Goal: Task Accomplishment & Management: Manage account settings

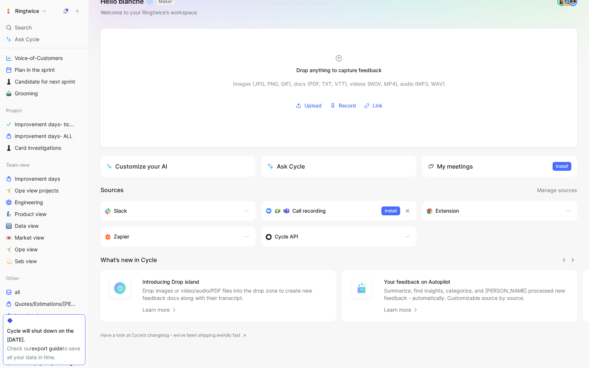
scroll to position [192, 0]
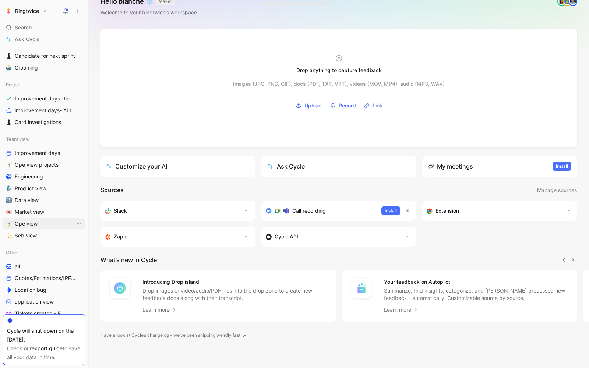
click at [28, 226] on span "Ope view" at bounding box center [26, 223] width 23 height 7
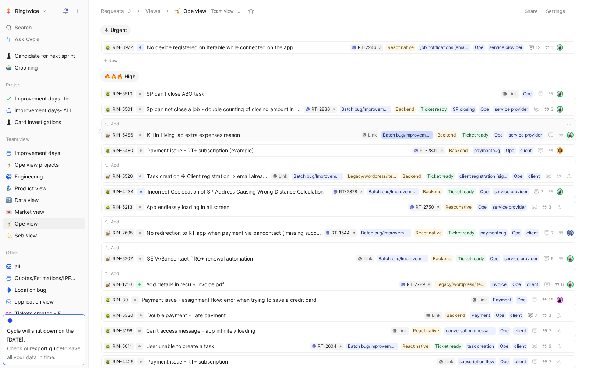
scroll to position [104, 0]
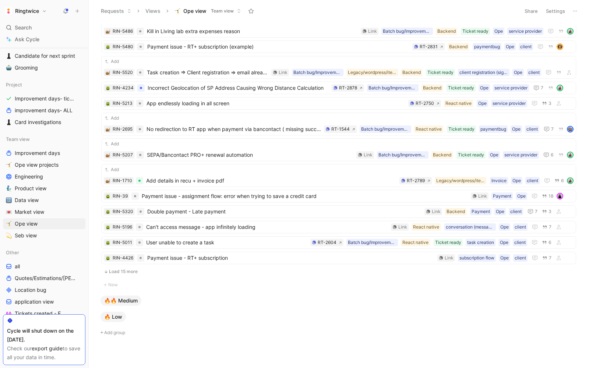
click at [118, 267] on button "Load 15 more" at bounding box center [338, 271] width 475 height 9
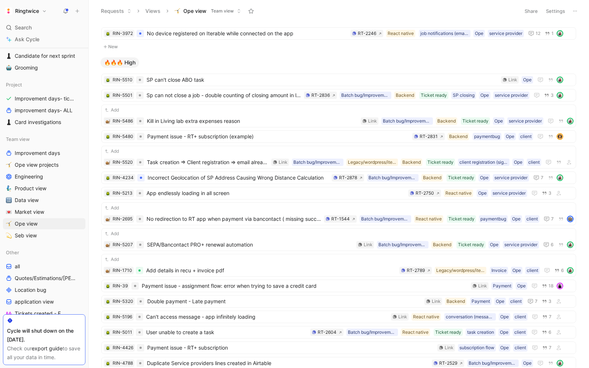
scroll to position [136, 0]
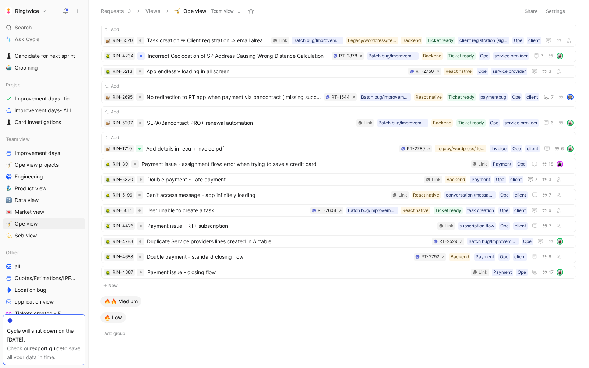
click at [140, 297] on div "🔥🔥 Medium" at bounding box center [121, 301] width 44 height 13
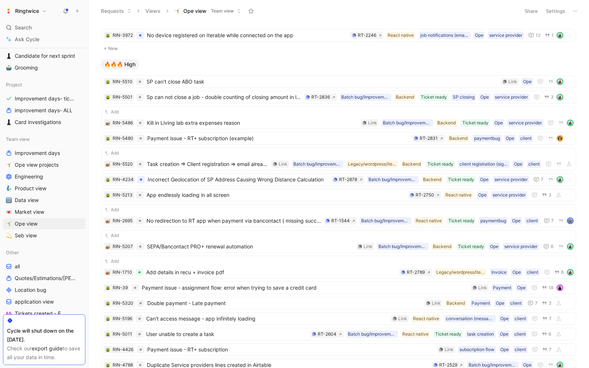
scroll to position [0, 0]
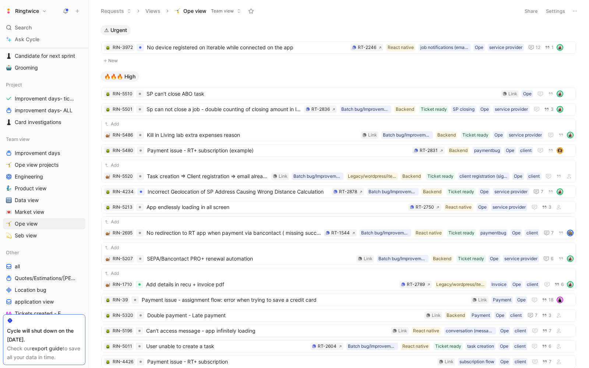
click at [578, 10] on button at bounding box center [575, 11] width 10 height 10
click at [558, 15] on button "Settings" at bounding box center [555, 11] width 26 height 10
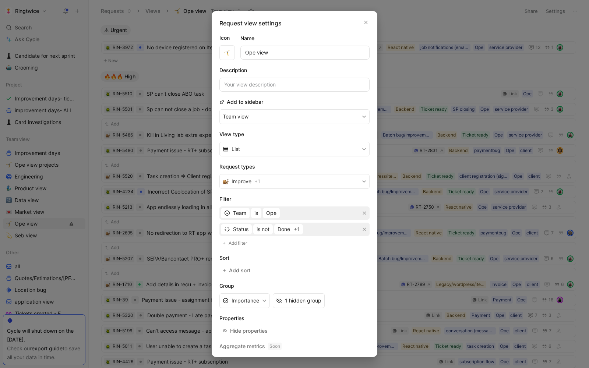
scroll to position [14, 0]
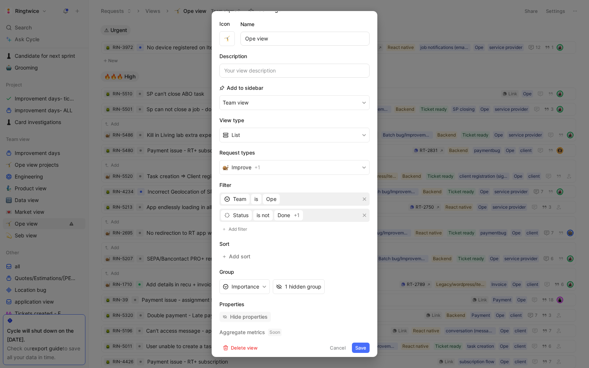
click at [239, 312] on div "Hide properties" at bounding box center [249, 316] width 38 height 9
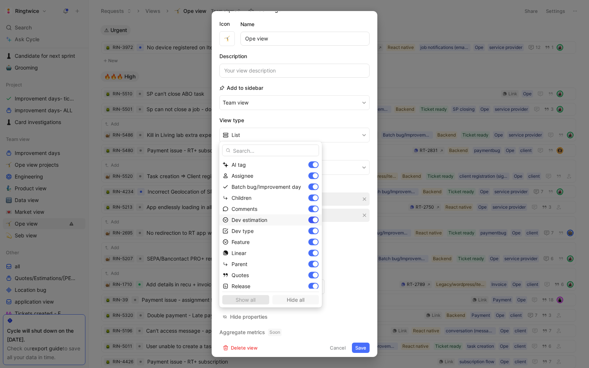
click at [313, 221] on div at bounding box center [315, 219] width 5 height 5
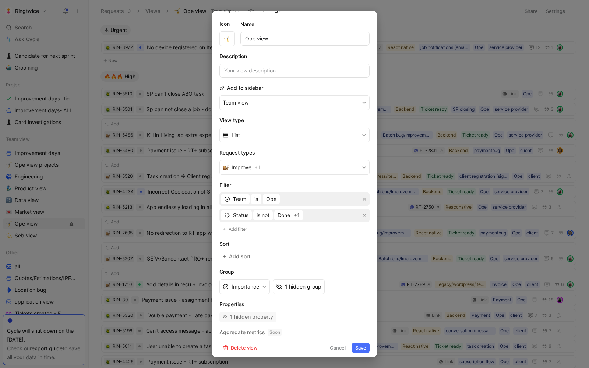
click at [249, 312] on div "1 hidden property" at bounding box center [251, 316] width 43 height 9
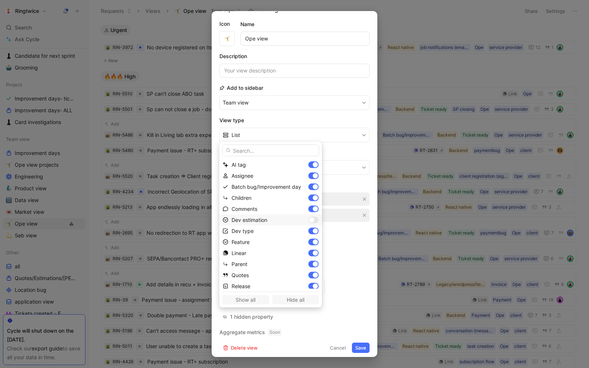
click at [309, 219] on div at bounding box center [311, 219] width 5 height 5
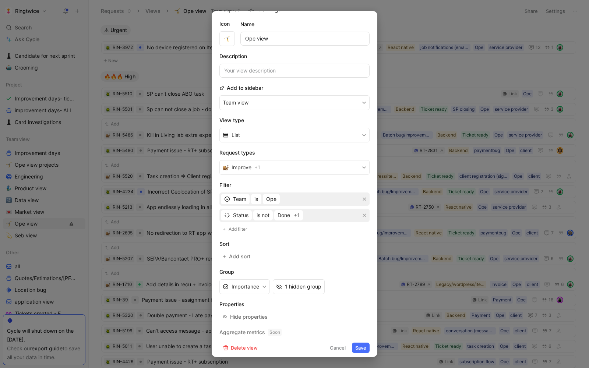
click at [361, 345] on button "Save" at bounding box center [361, 348] width 18 height 10
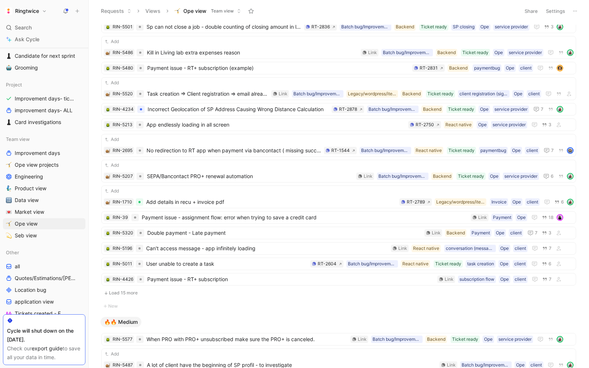
scroll to position [288, 0]
